Goal: Task Accomplishment & Management: Use online tool/utility

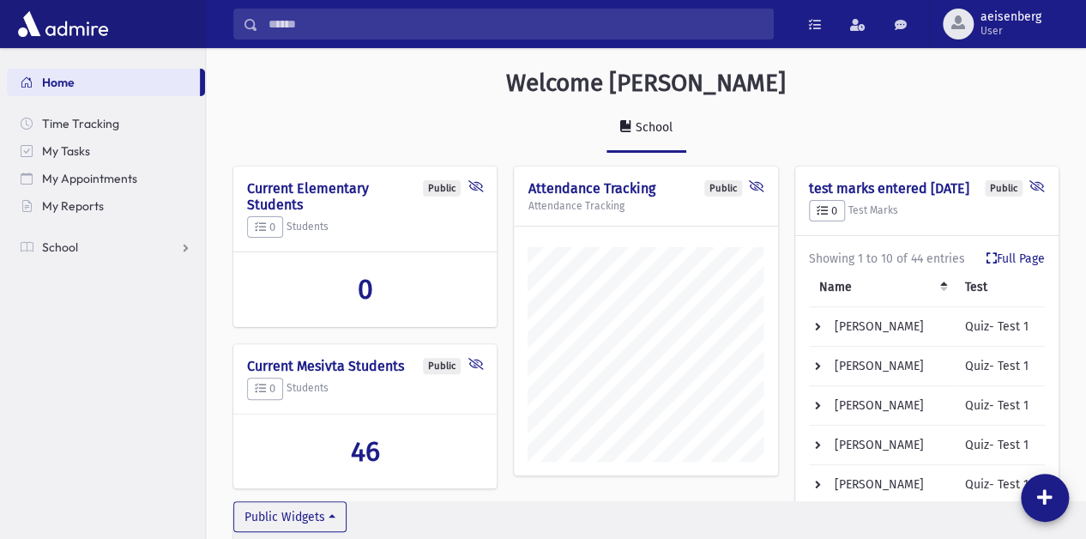
scroll to position [822, 880]
click at [70, 251] on span "School" at bounding box center [60, 246] width 36 height 15
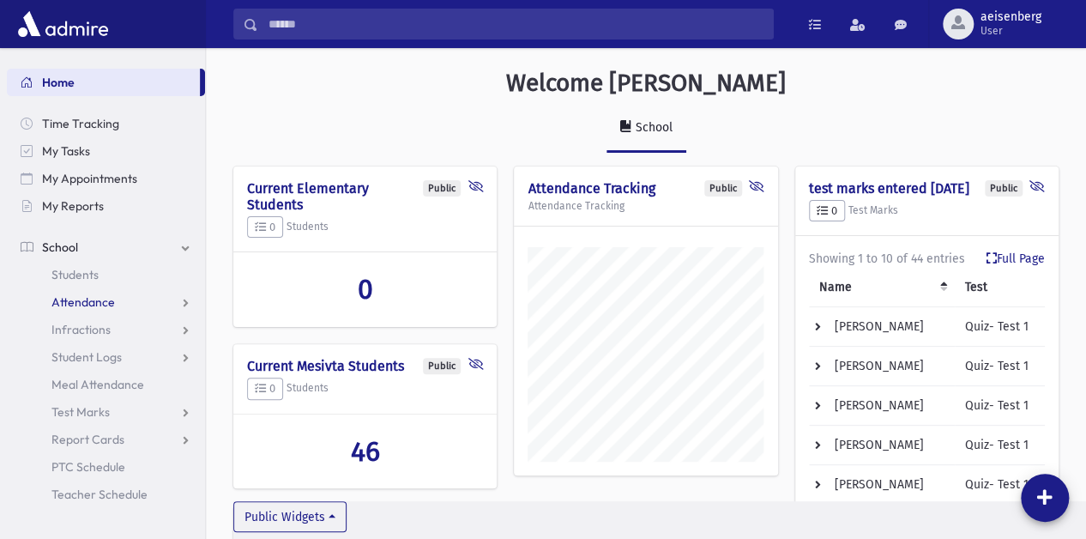
click at [97, 304] on span "Attendance" at bounding box center [82, 301] width 63 height 15
click at [88, 324] on span "Entry" at bounding box center [79, 329] width 29 height 15
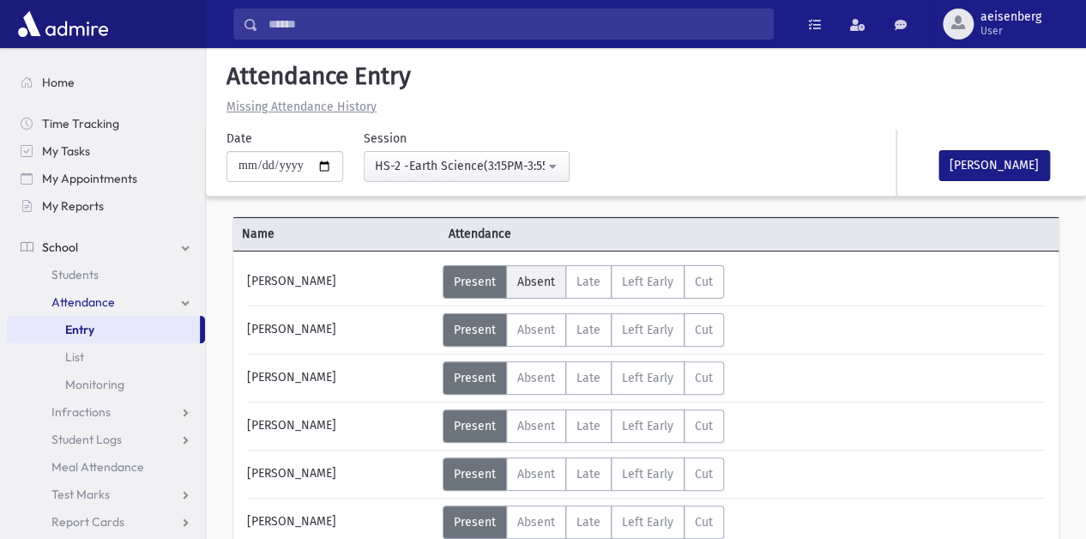
click at [539, 283] on span "Absent" at bounding box center [536, 282] width 38 height 15
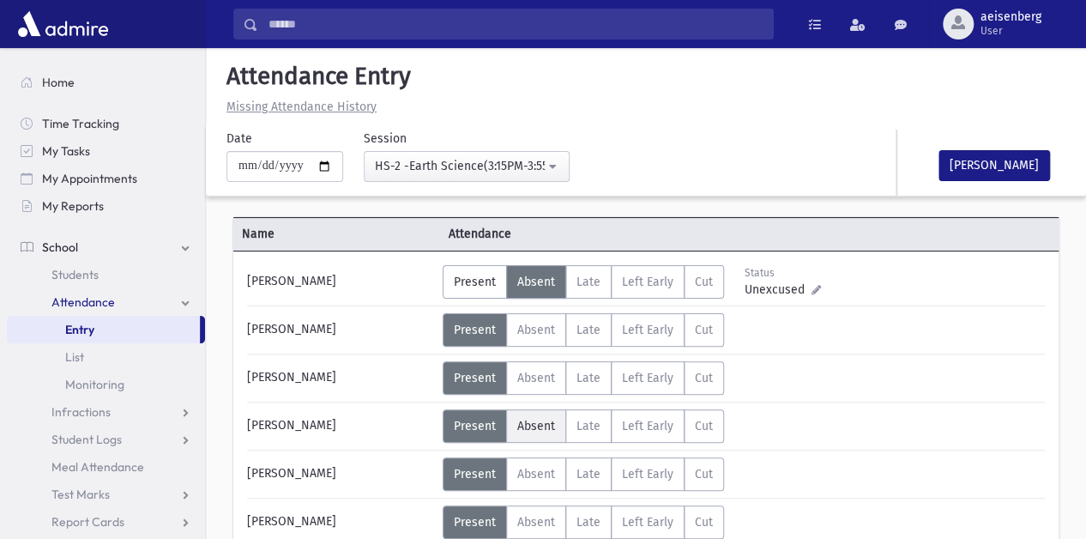
click at [539, 425] on span "Absent" at bounding box center [536, 426] width 38 height 15
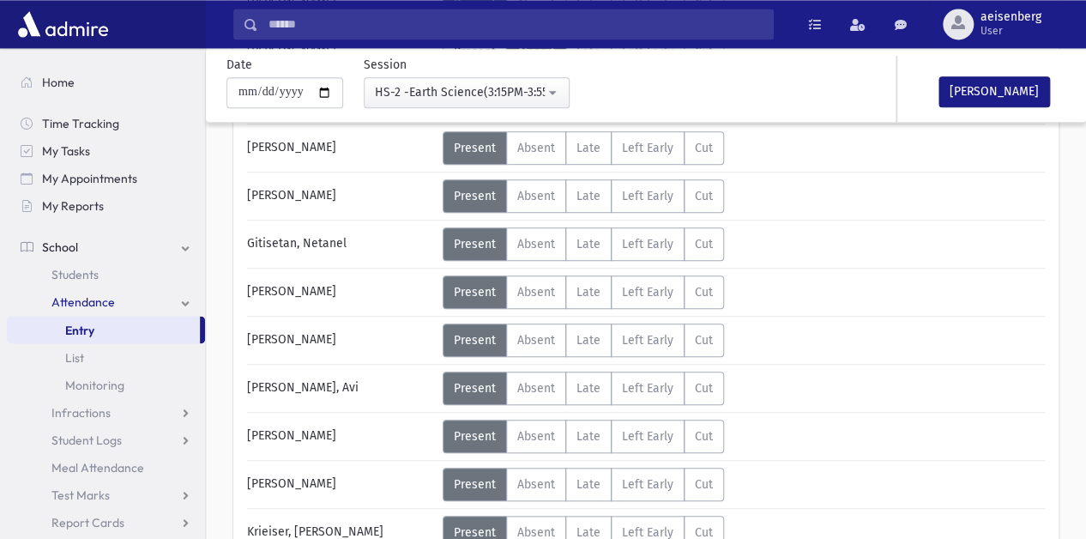
scroll to position [376, 0]
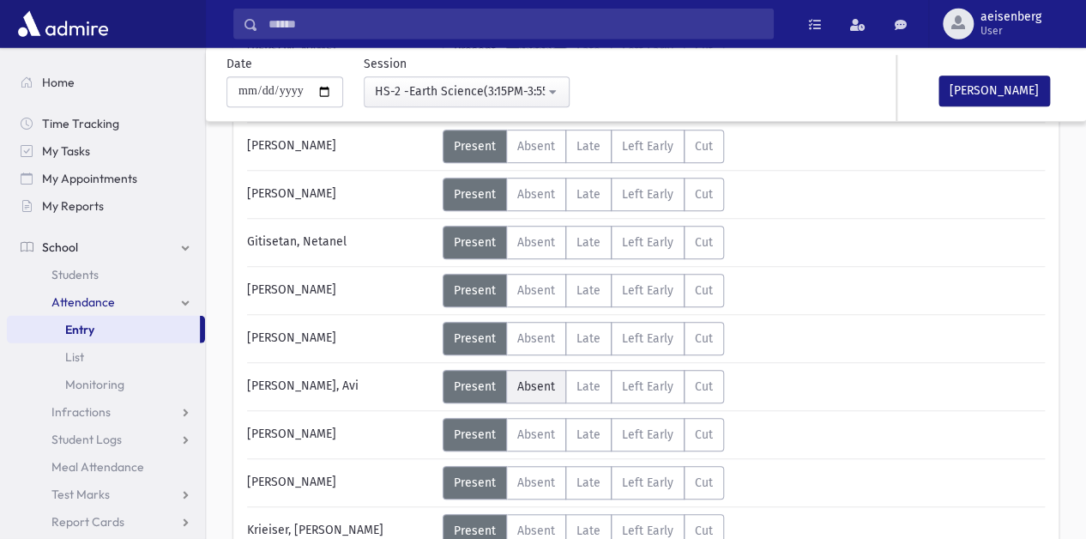
click at [528, 379] on span "Absent" at bounding box center [536, 386] width 38 height 15
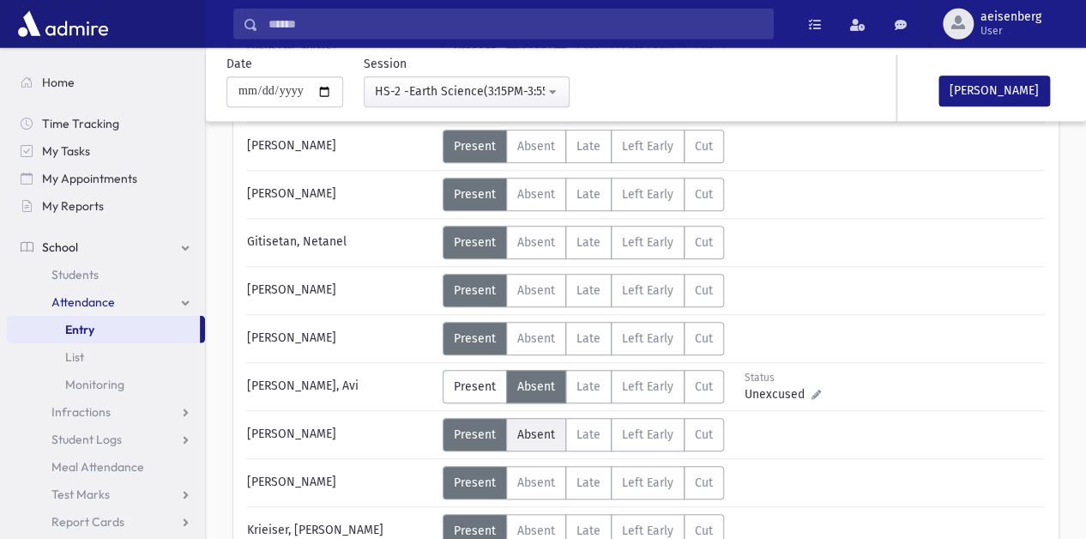
click at [525, 427] on span "Absent" at bounding box center [536, 434] width 38 height 15
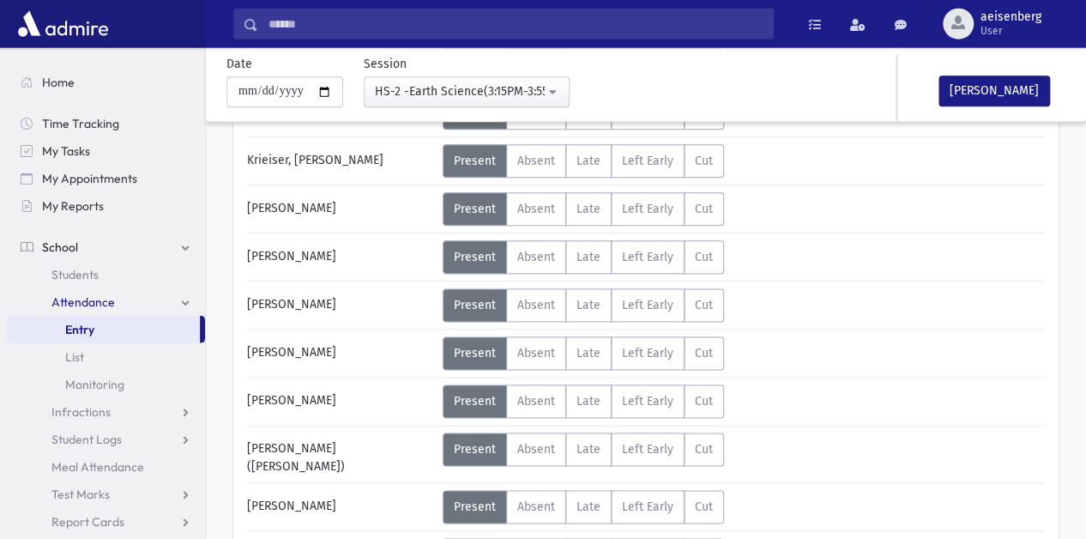
scroll to position [741, 0]
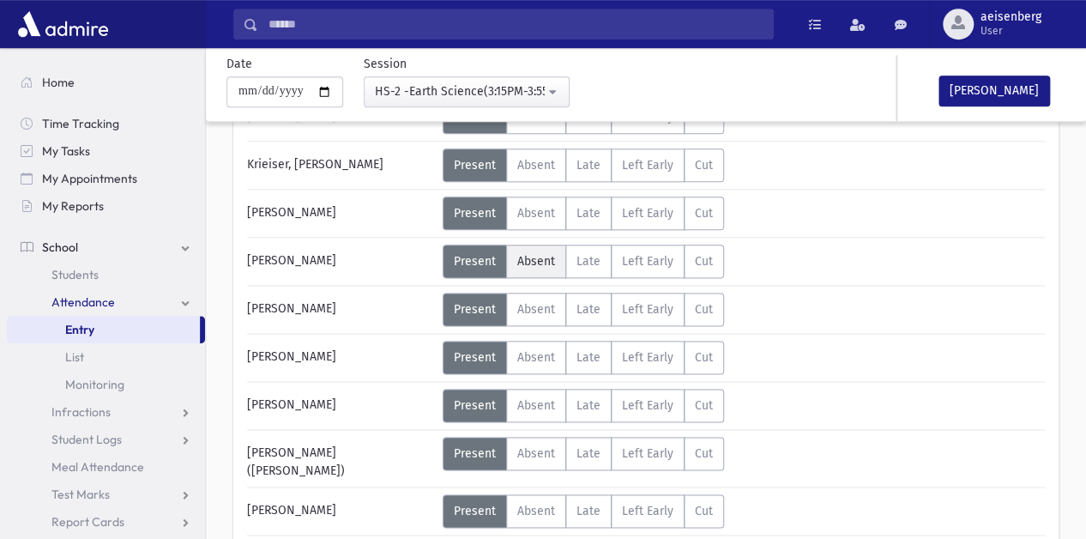
click at [527, 256] on span "Absent" at bounding box center [536, 261] width 38 height 15
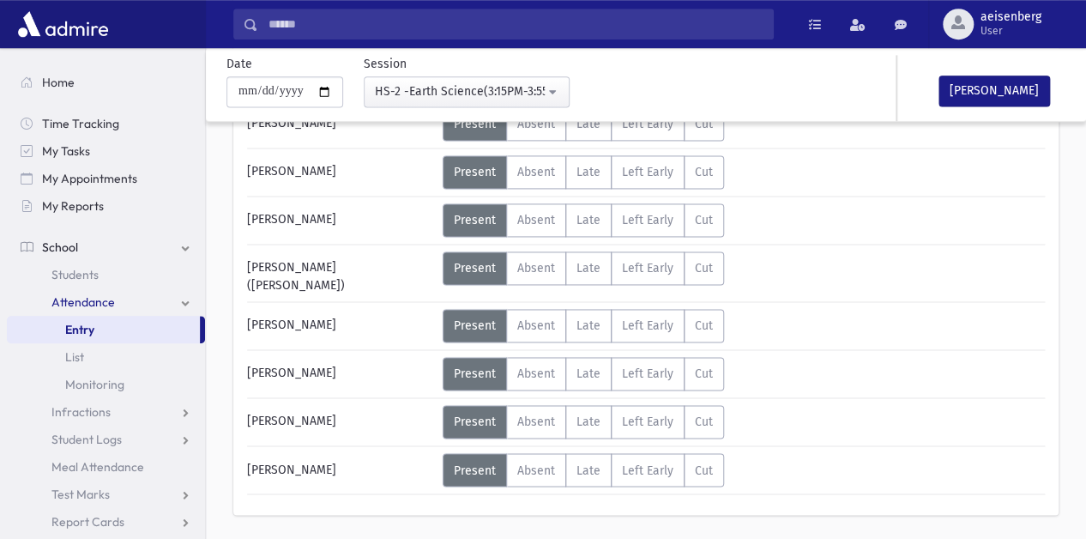
scroll to position [964, 0]
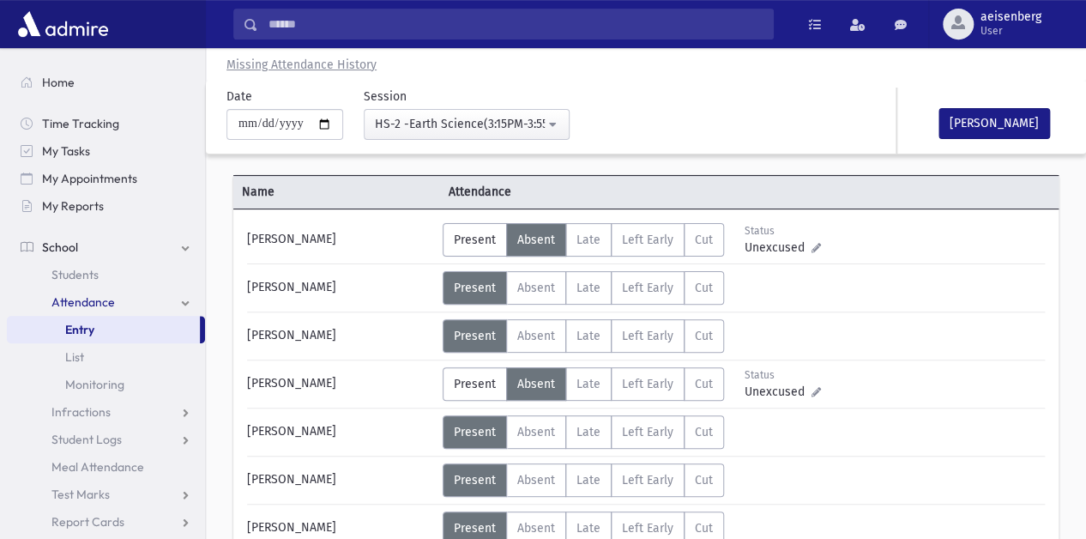
scroll to position [36, 0]
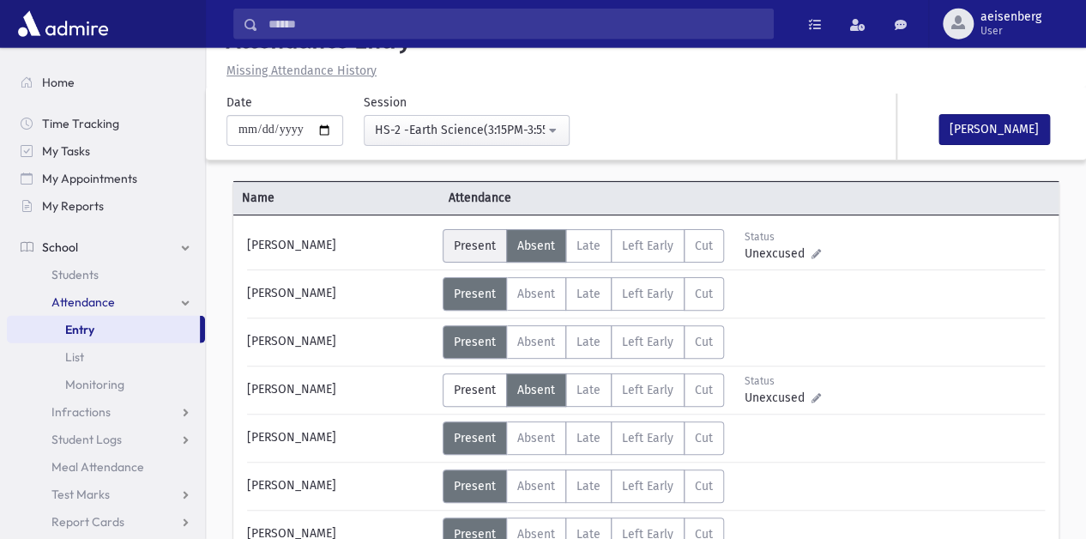
click at [478, 243] on span "Present" at bounding box center [475, 246] width 42 height 15
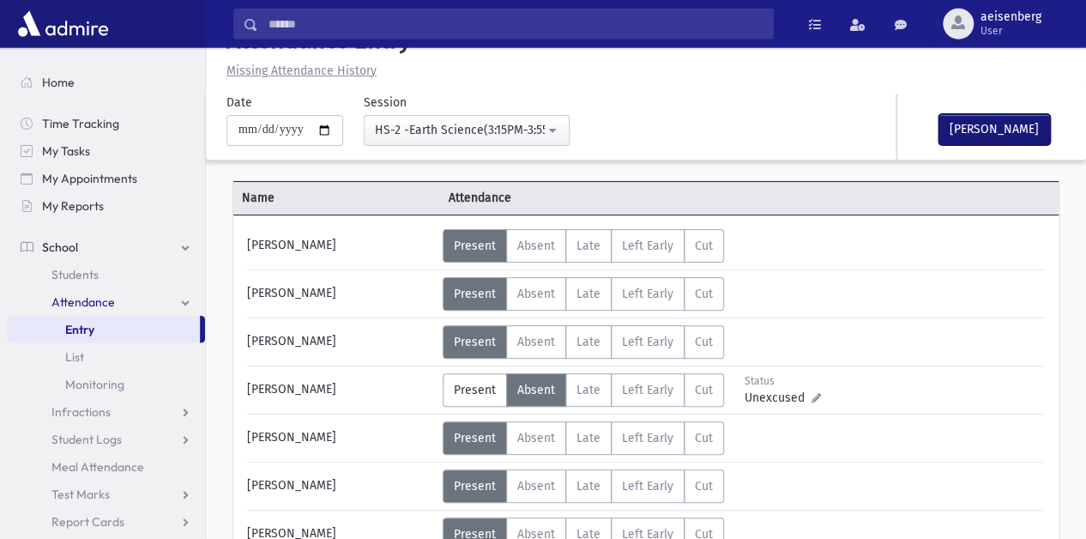
click at [989, 122] on button "Mark Done" at bounding box center [995, 129] width 112 height 31
